Goal: Check status: Check status

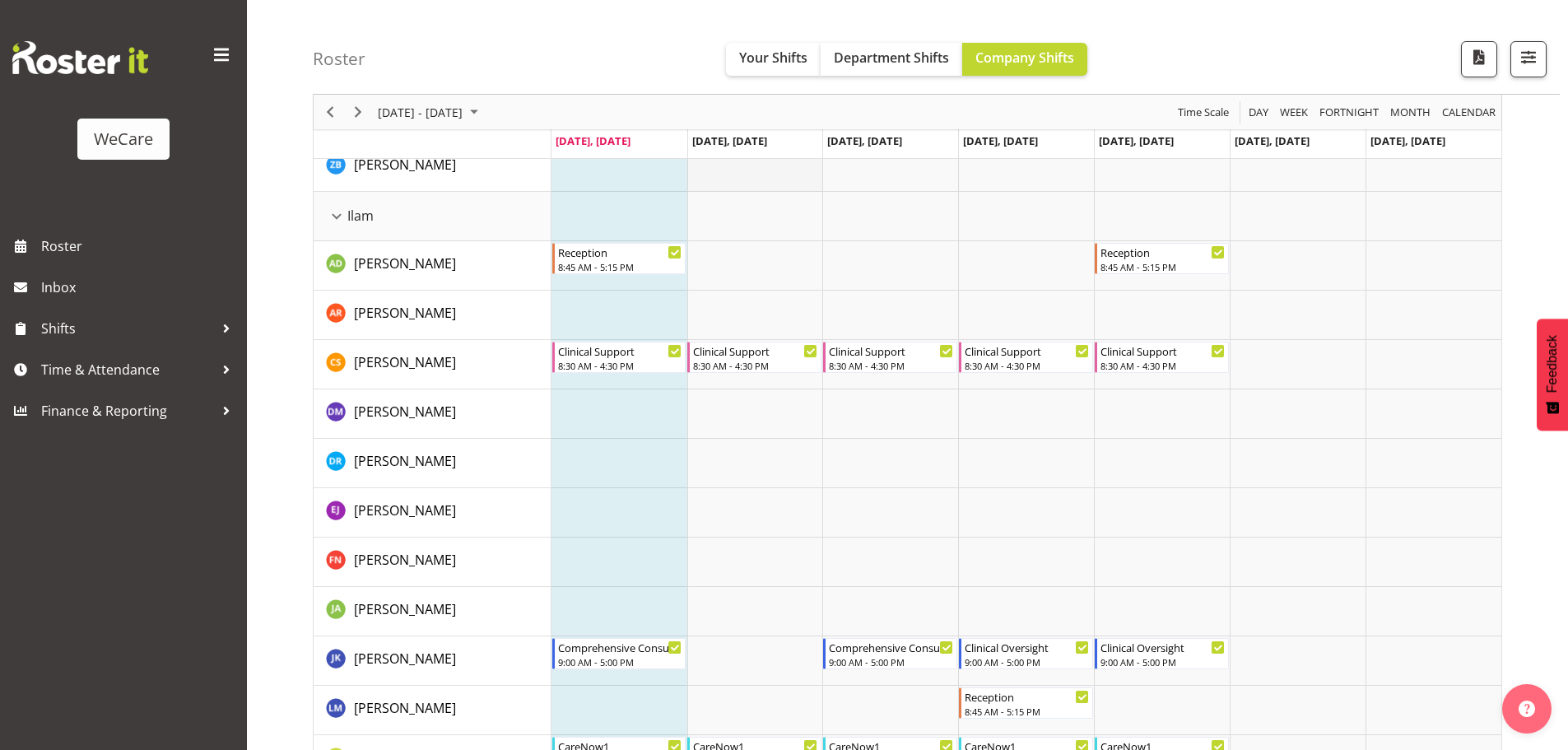
scroll to position [1883, 0]
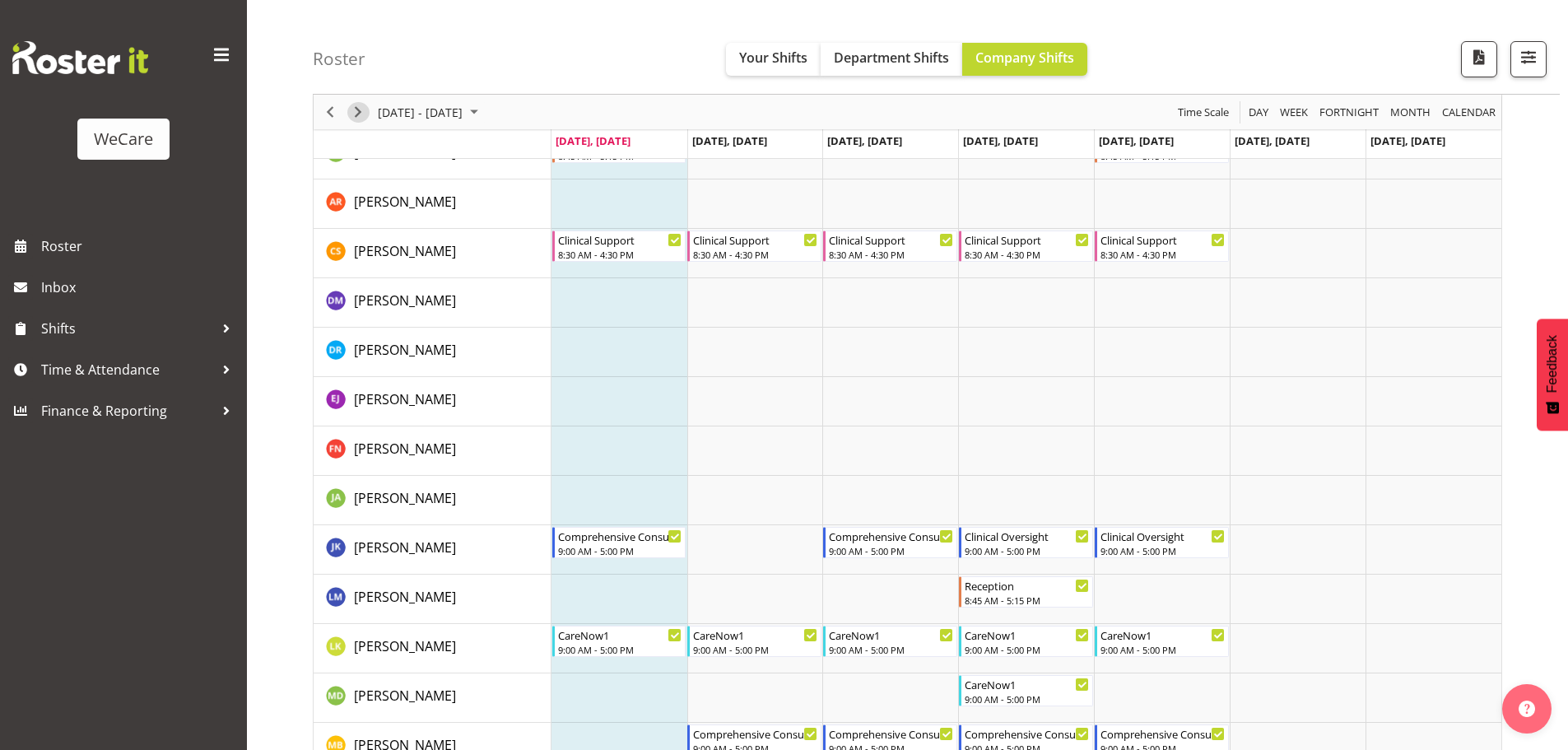
click at [350, 106] on span "Next" at bounding box center [358, 112] width 20 height 21
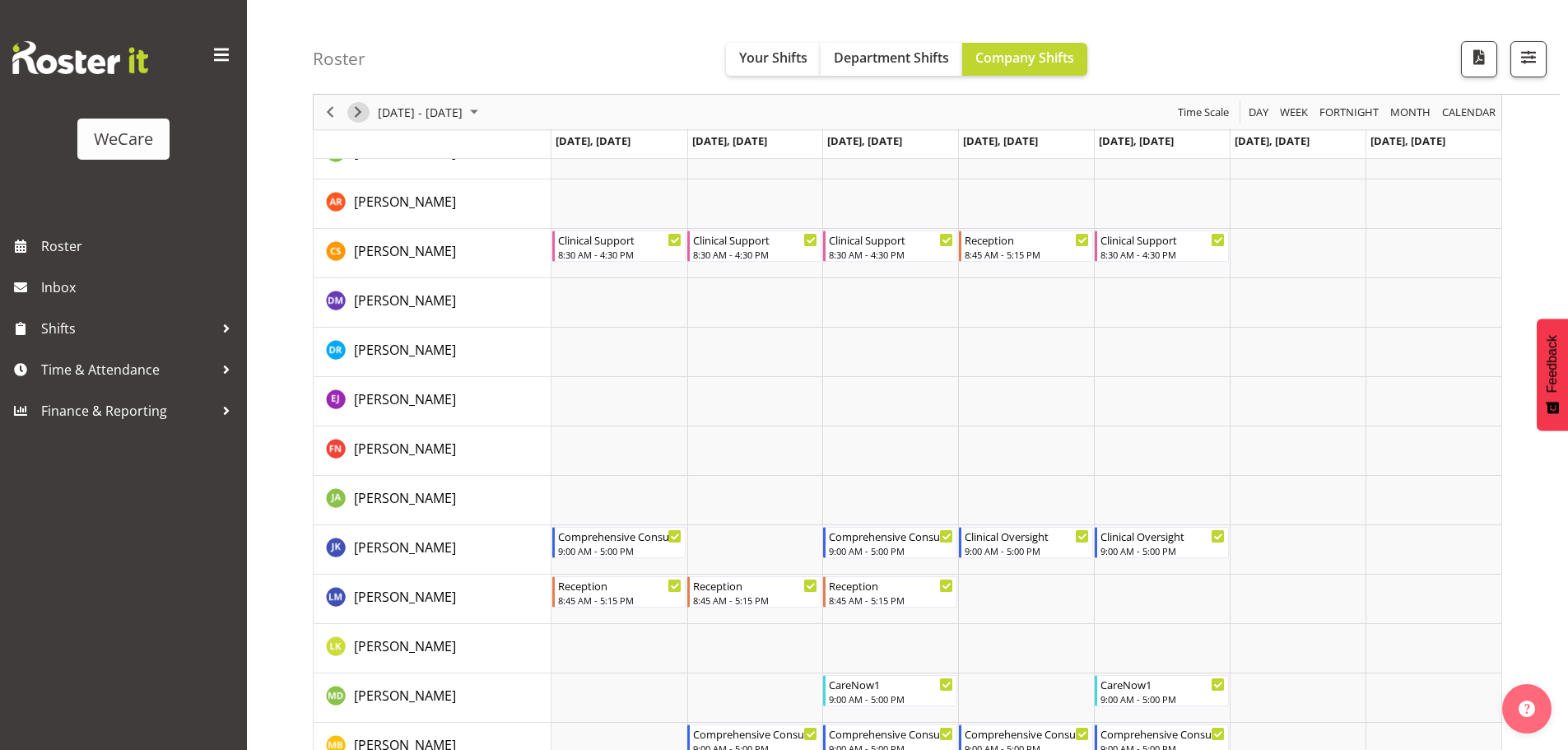
click at [360, 116] on span "Next" at bounding box center [358, 112] width 20 height 21
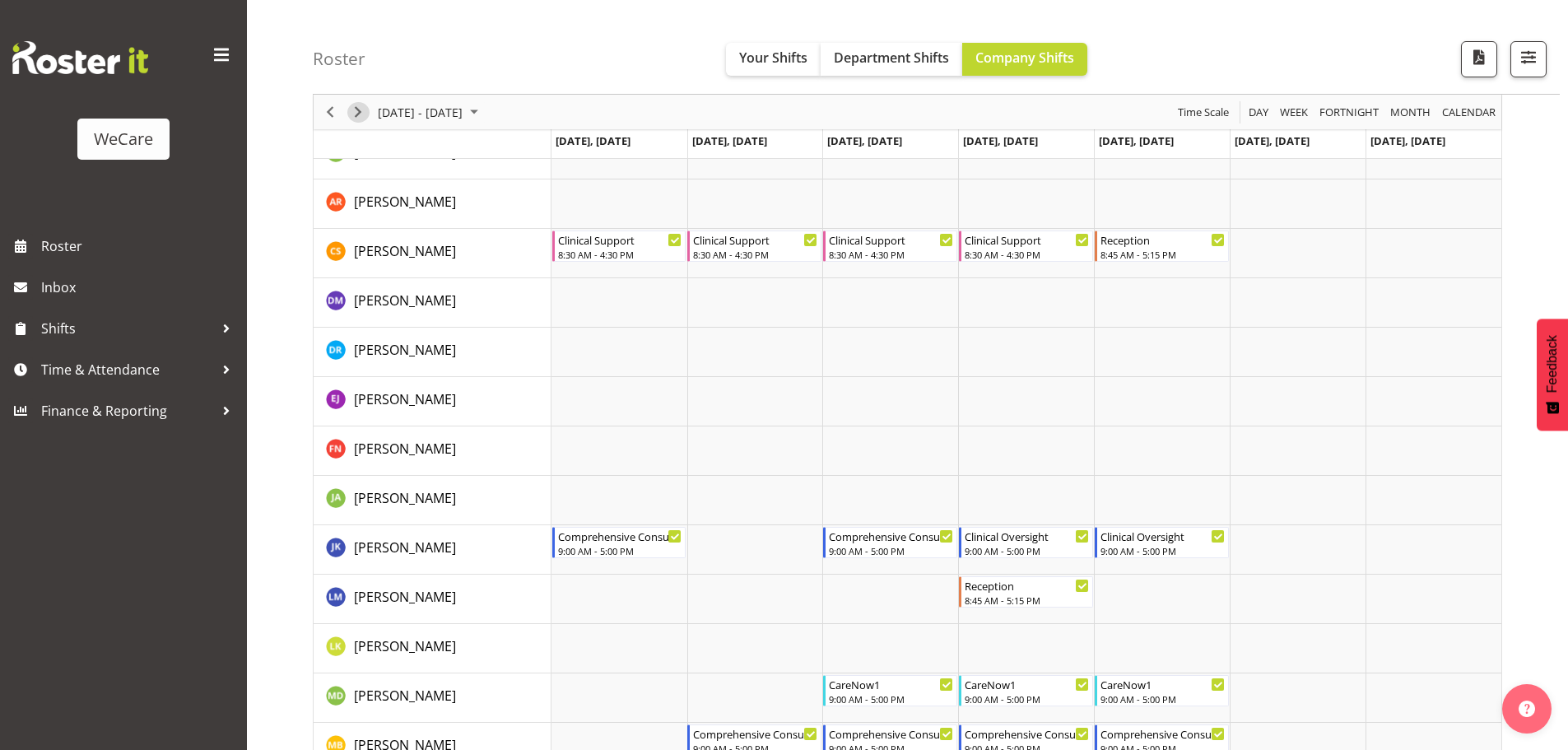
click at [352, 115] on span "Next" at bounding box center [358, 112] width 20 height 21
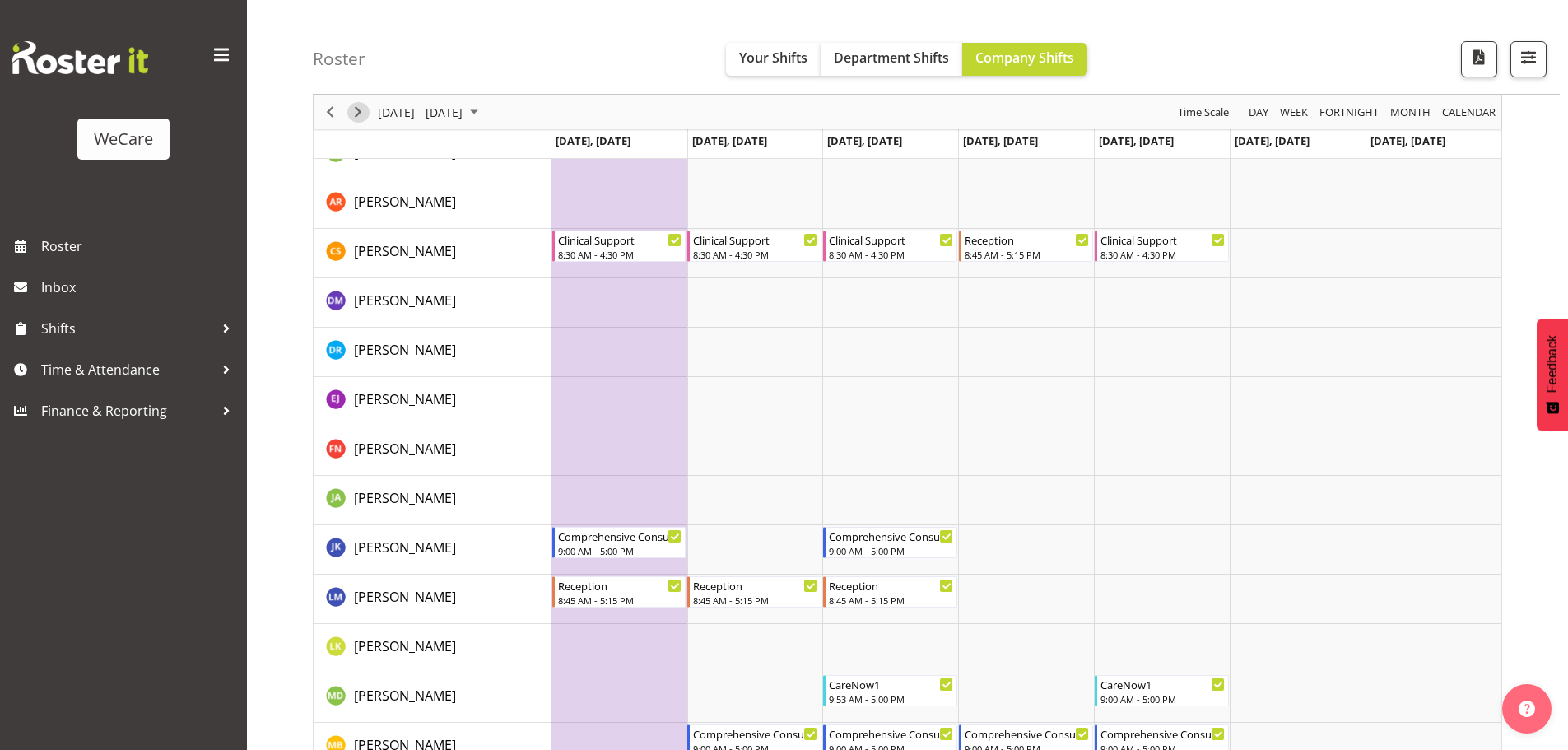
click at [354, 114] on span "Next" at bounding box center [358, 112] width 20 height 21
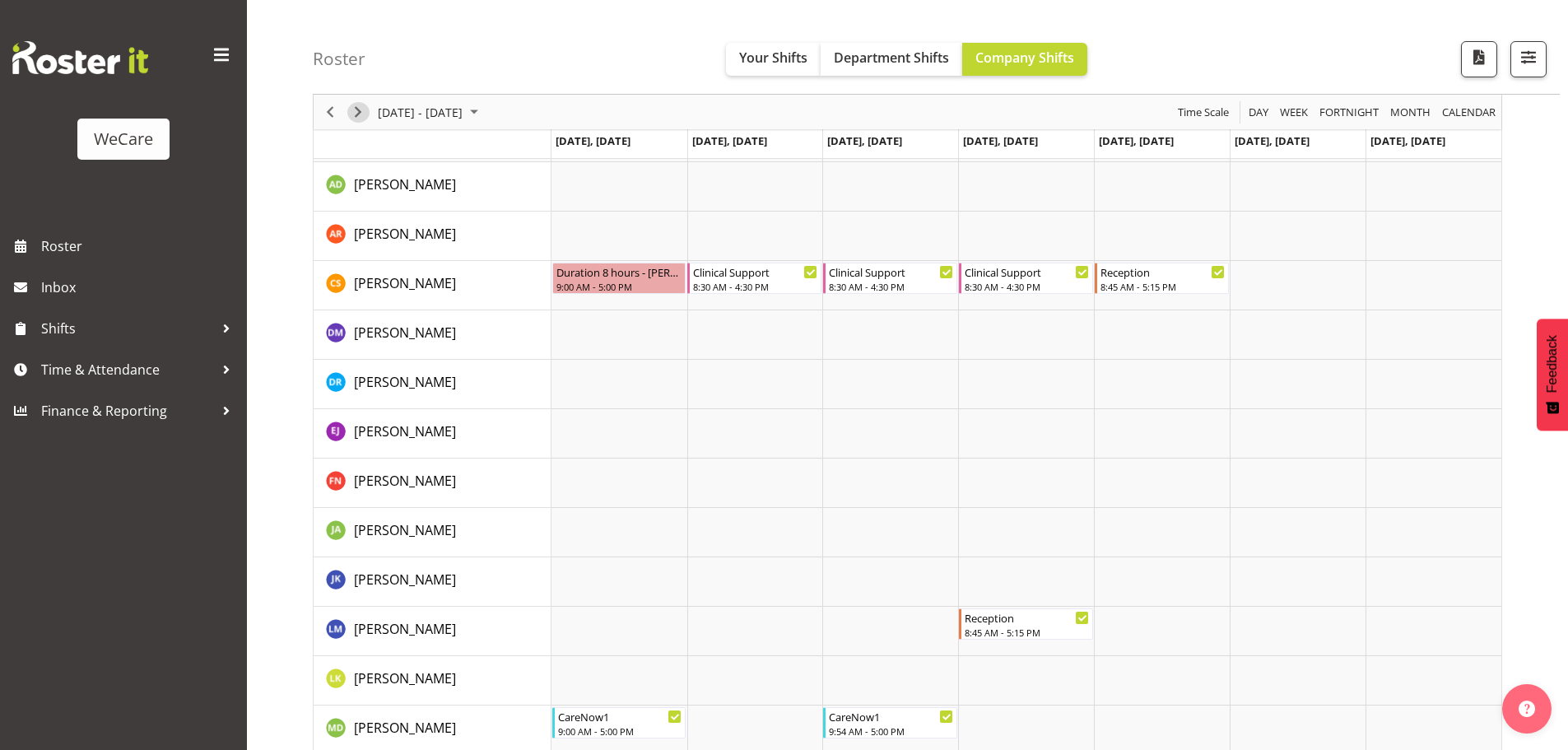
click at [350, 105] on span "Next" at bounding box center [358, 112] width 20 height 21
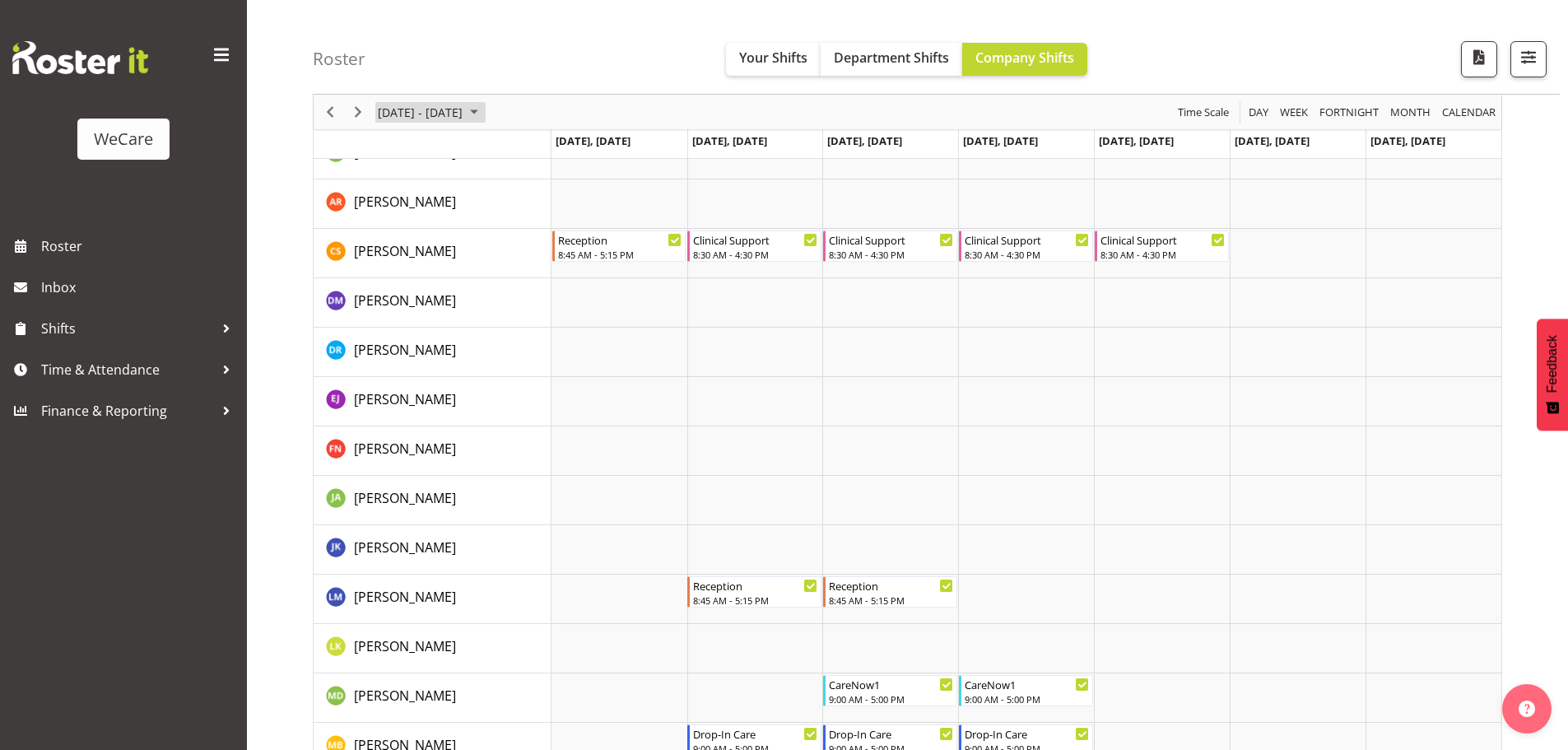
click at [484, 116] on span "October 06 - 12, 2025" at bounding box center [474, 112] width 20 height 21
click at [549, 358] on button "[DATE]" at bounding box center [537, 356] width 56 height 23
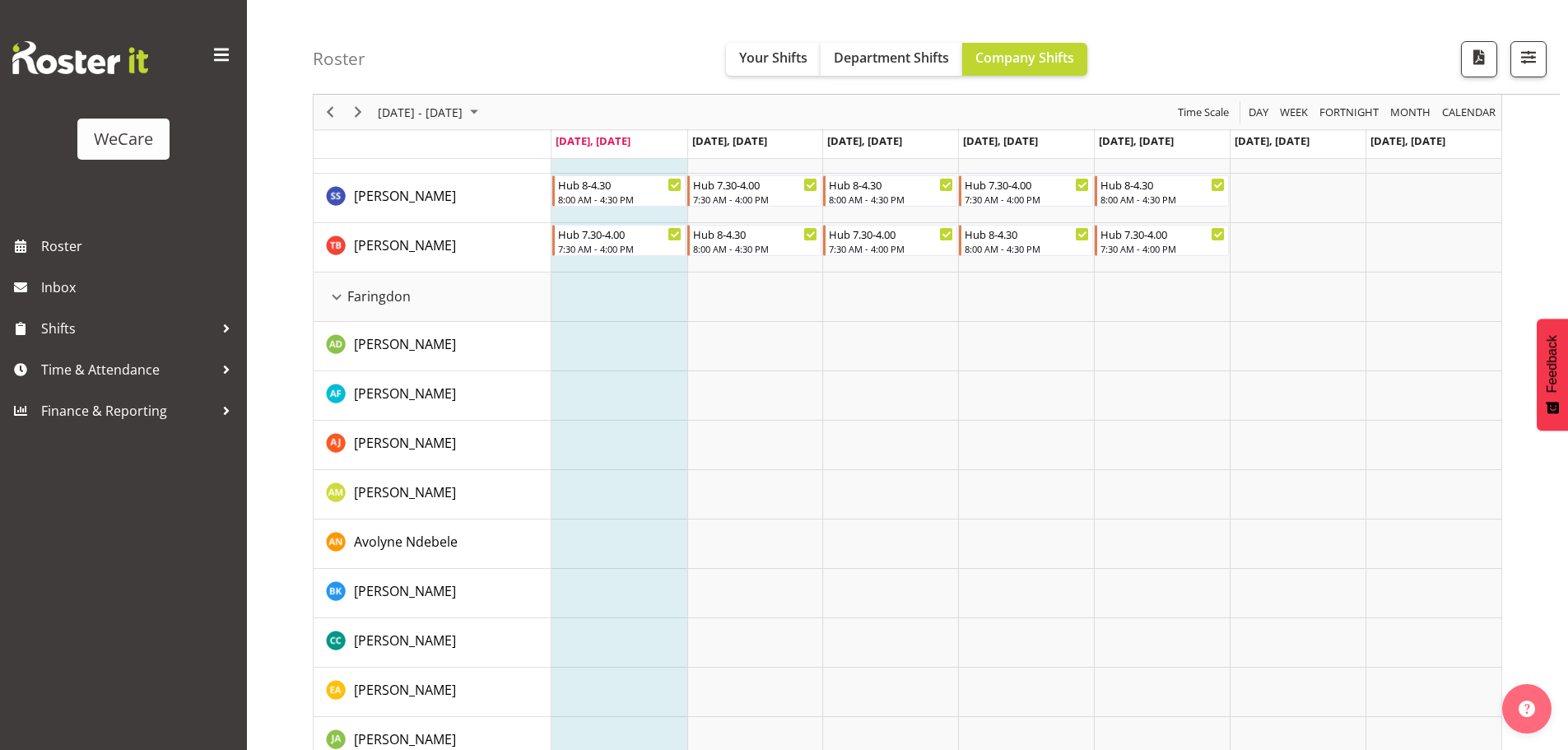
scroll to position [484, 0]
